Goal: Task Accomplishment & Management: Manage account settings

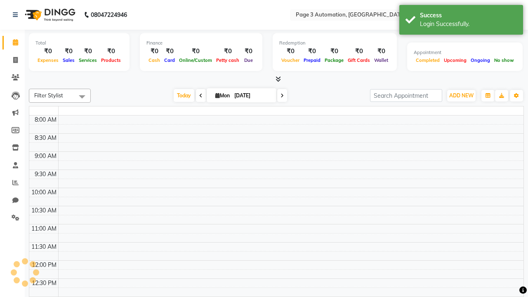
select select "en"
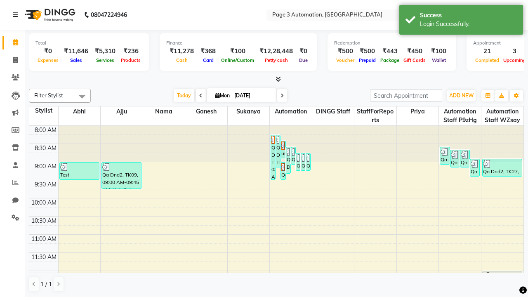
click at [17, 15] on icon at bounding box center [15, 15] width 5 height 6
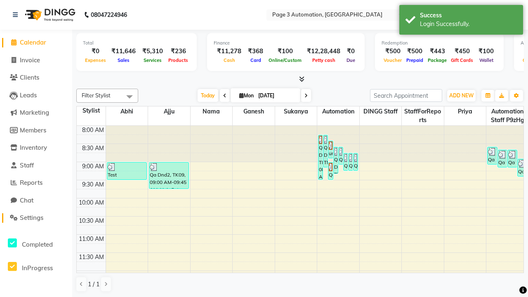
click at [36, 218] on span "Settings" at bounding box center [32, 218] width 24 height 8
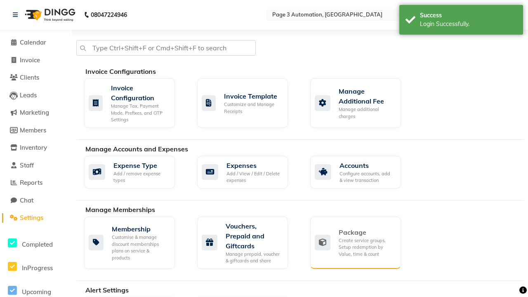
click at [366, 232] on div "Package" at bounding box center [367, 232] width 56 height 10
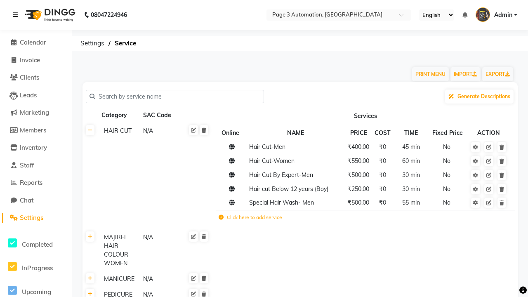
click at [17, 15] on icon at bounding box center [15, 15] width 5 height 6
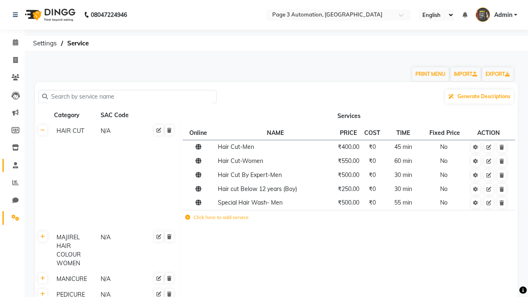
click at [12, 165] on span at bounding box center [15, 165] width 14 height 9
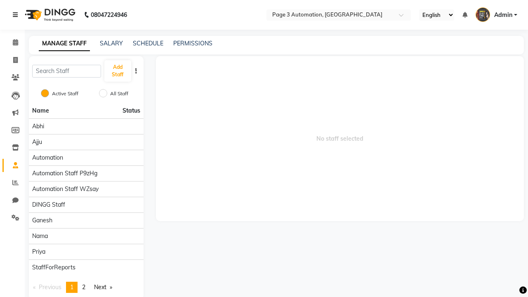
click at [17, 15] on icon at bounding box center [15, 15] width 5 height 6
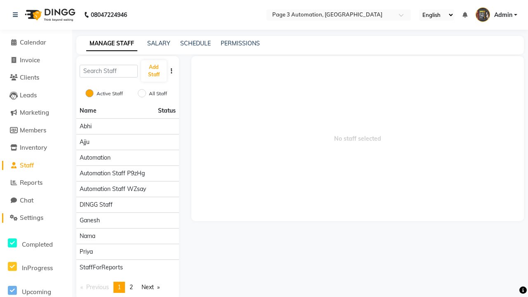
click at [36, 218] on span "Settings" at bounding box center [32, 218] width 24 height 8
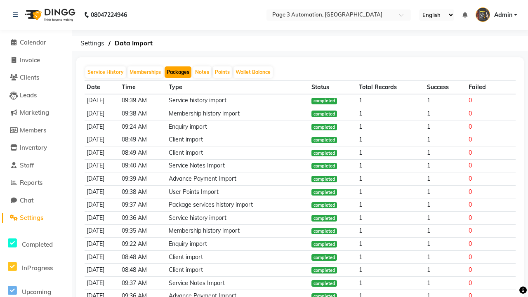
click at [178, 72] on button "Packages" at bounding box center [178, 72] width 27 height 12
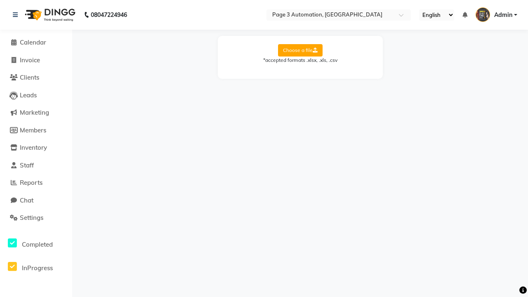
select select "Sheet1"
select select "Client Name"
select select "Client Mobile"
select select "Package Name"
select select "Start Date"
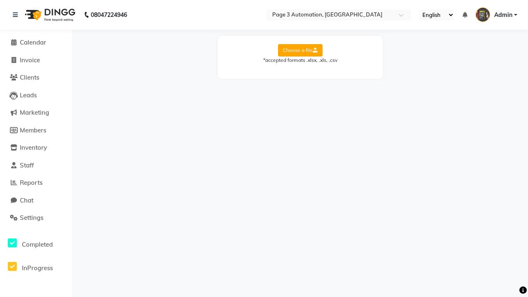
select select "End Date"
select select "Employee Name"
select select "Amount"
select select "Service Name"
select select "Total Count"
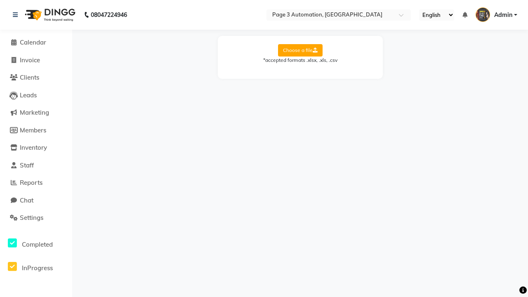
select select "Available Count"
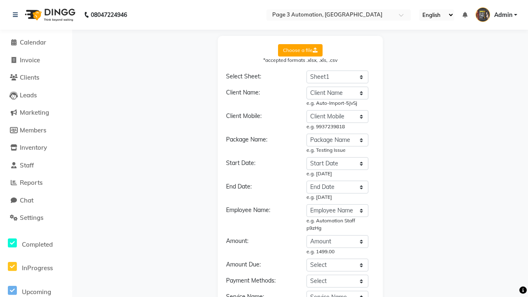
select select "DD/MM/YYYY"
select select "END DATE"
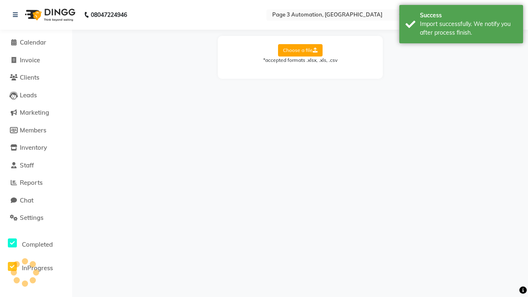
scroll to position [0, 0]
click at [461, 25] on div "Import successfully. We notify you after process finish." at bounding box center [468, 28] width 97 height 17
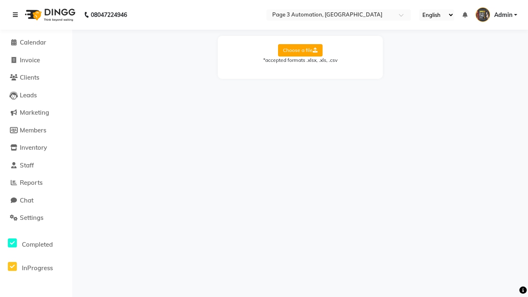
click at [17, 15] on icon at bounding box center [15, 15] width 5 height 6
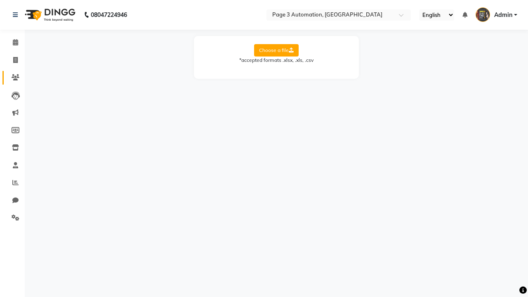
click at [12, 78] on icon at bounding box center [16, 77] width 8 height 6
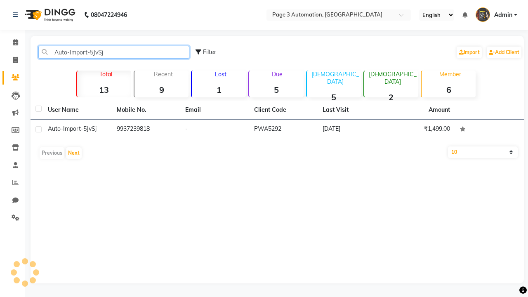
type input "Auto-Import-5JvSj"
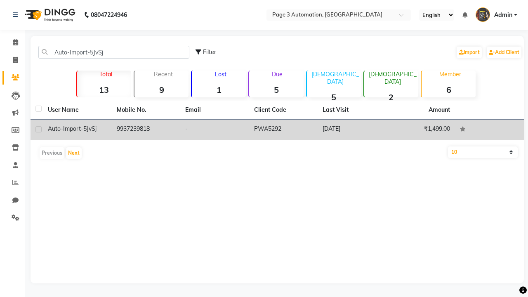
click at [277, 130] on td "PWA5292" at bounding box center [283, 130] width 69 height 20
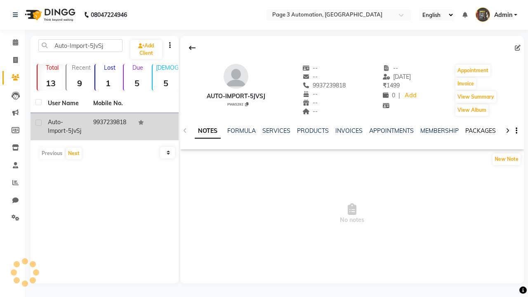
click at [480, 131] on link "PACKAGES" at bounding box center [480, 130] width 31 height 7
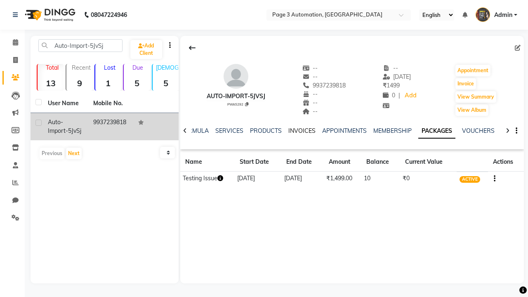
click at [301, 131] on link "INVOICES" at bounding box center [301, 130] width 27 height 7
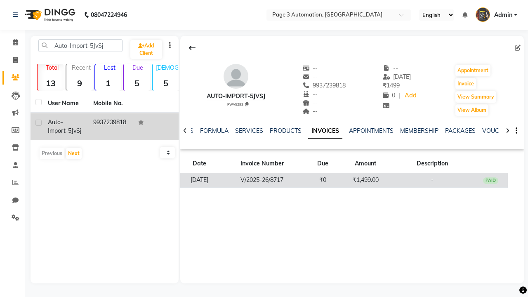
click at [352, 180] on td "₹1,499.00" at bounding box center [365, 180] width 51 height 14
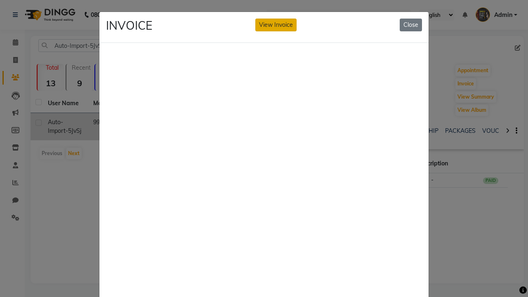
click at [276, 25] on button "View Invoice" at bounding box center [275, 25] width 41 height 13
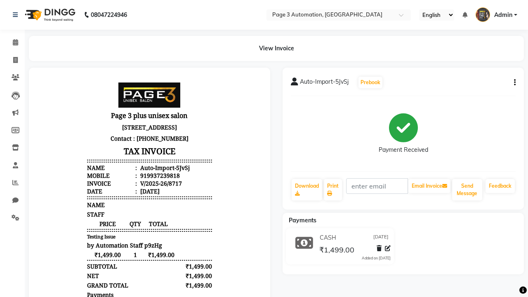
click at [513, 82] on button "button" at bounding box center [513, 82] width 5 height 9
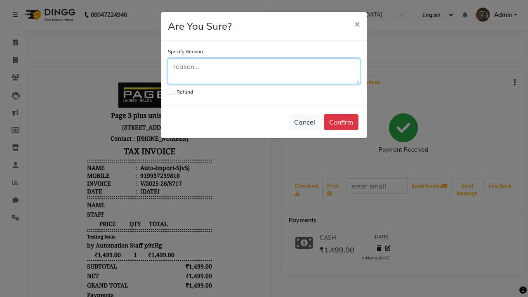
click at [264, 71] on textarea at bounding box center [264, 72] width 192 height 26
type textarea "Testing"
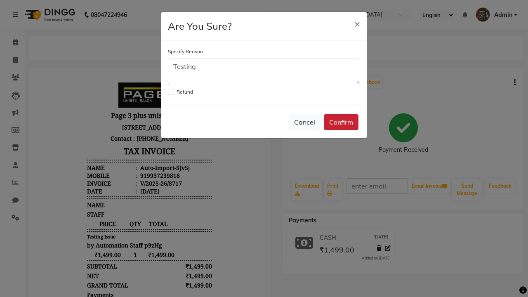
click at [341, 122] on button "Confirm" at bounding box center [341, 122] width 35 height 16
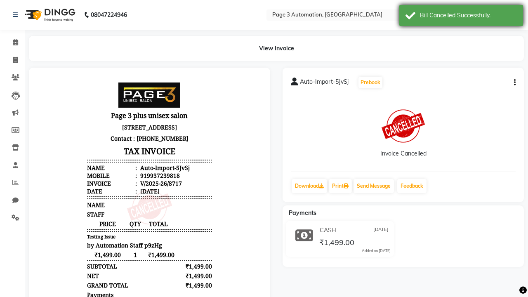
click at [461, 16] on div "Bill Cancelled Successfully." at bounding box center [468, 15] width 97 height 9
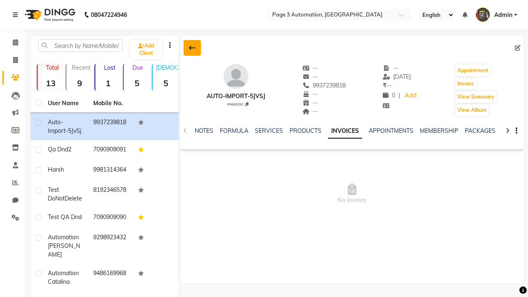
click at [192, 48] on icon at bounding box center [192, 48] width 7 height 7
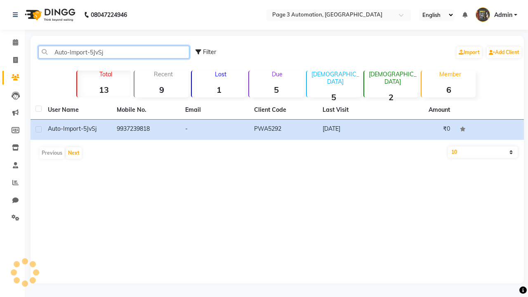
type input "Auto-Import-5JvSj"
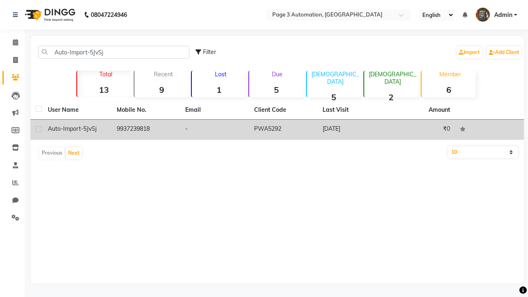
click at [277, 130] on td "PWA5292" at bounding box center [283, 130] width 69 height 20
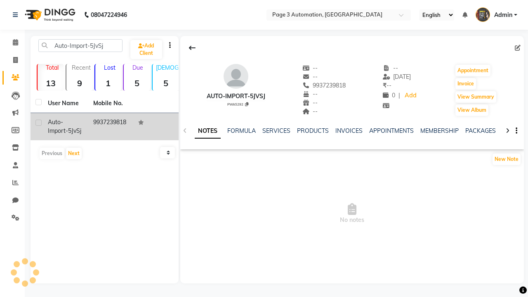
click at [38, 122] on label at bounding box center [38, 123] width 6 height 6
click at [38, 122] on input "checkbox" at bounding box center [37, 122] width 5 height 5
checkbox input "true"
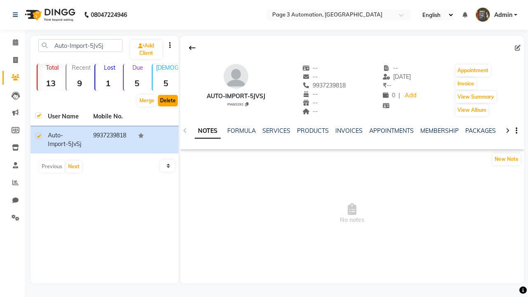
click at [167, 101] on button "Delete" at bounding box center [168, 101] width 20 height 12
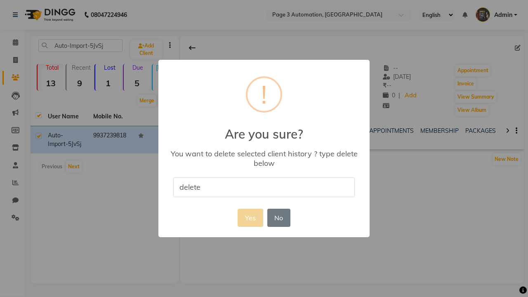
type input "delete"
click at [250, 217] on button "Yes" at bounding box center [250, 218] width 25 height 18
